Goal: Find specific fact: Find contact information

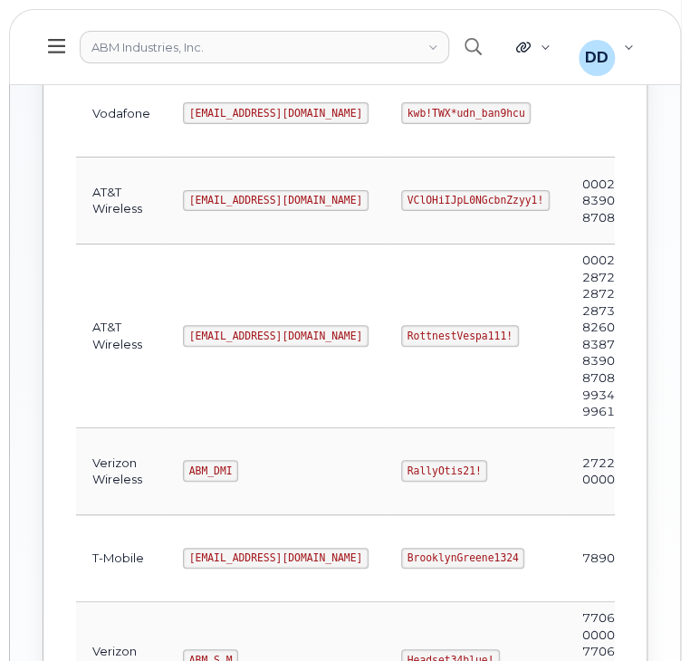
scroll to position [368, 0]
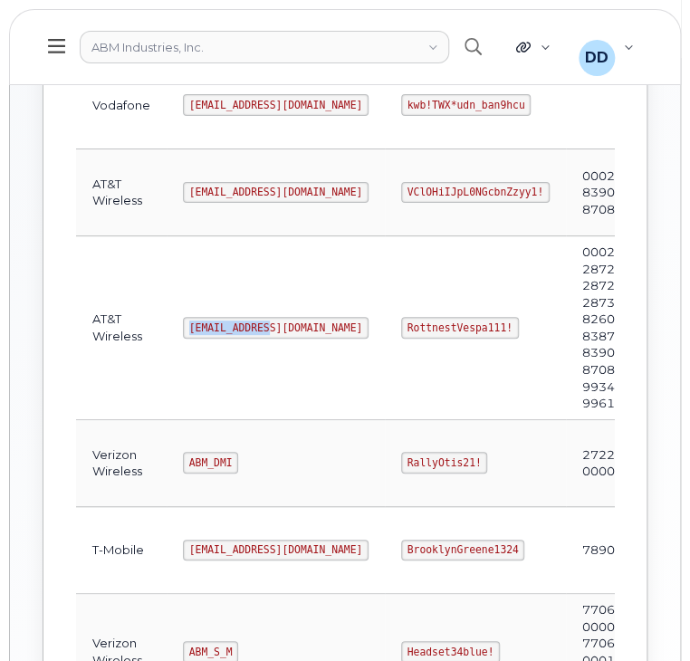
drag, startPoint x: 266, startPoint y: 322, endPoint x: 177, endPoint y: 326, distance: 88.8
click at [177, 326] on td "[EMAIL_ADDRESS][DOMAIN_NAME]" at bounding box center [276, 328] width 218 height 184
copy code "[EMAIL_ADDRESS][DOMAIN_NAME]"
drag, startPoint x: 427, startPoint y: 327, endPoint x: 339, endPoint y: 329, distance: 87.8
click at [401, 329] on code "RottnestVespa111!" at bounding box center [460, 328] width 118 height 22
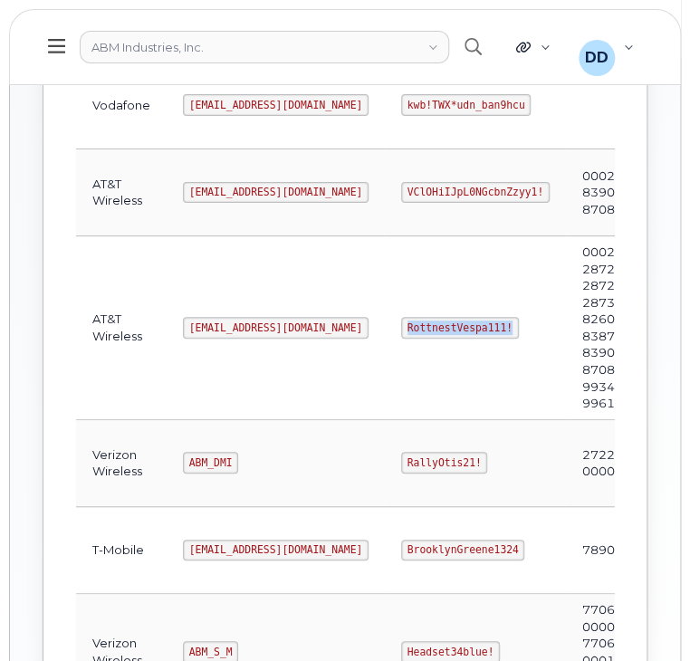
copy code "RottnestVespa111!"
